Goal: Task Accomplishment & Management: Use online tool/utility

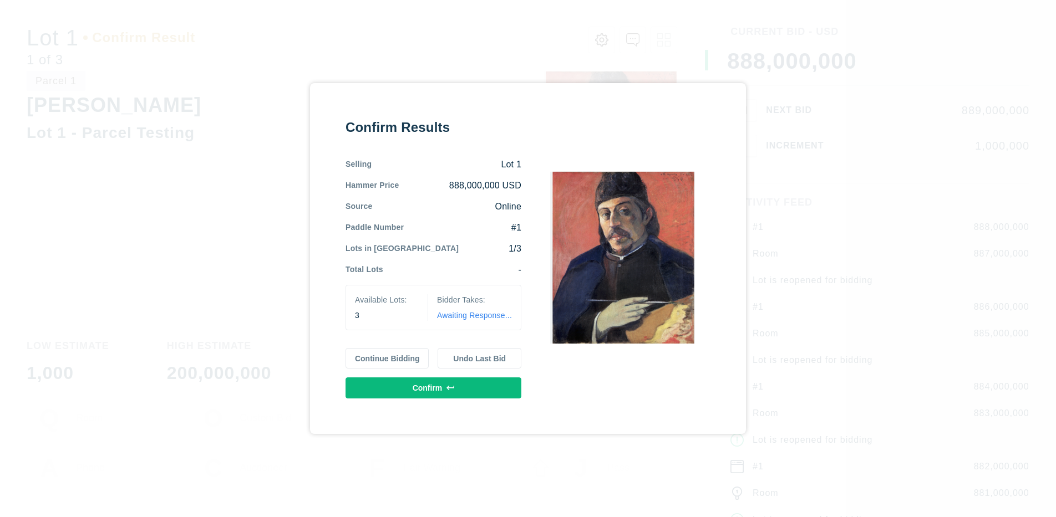
click at [387, 358] on button "Continue Bidding" at bounding box center [387, 358] width 84 height 21
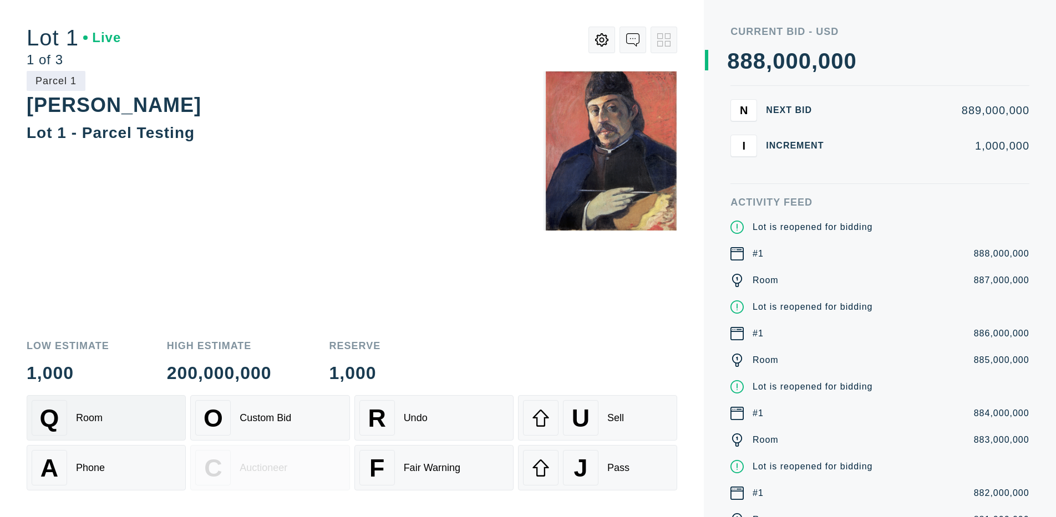
click at [106, 418] on div "Q Room" at bounding box center [106, 417] width 149 height 35
